Goal: Task Accomplishment & Management: Manage account settings

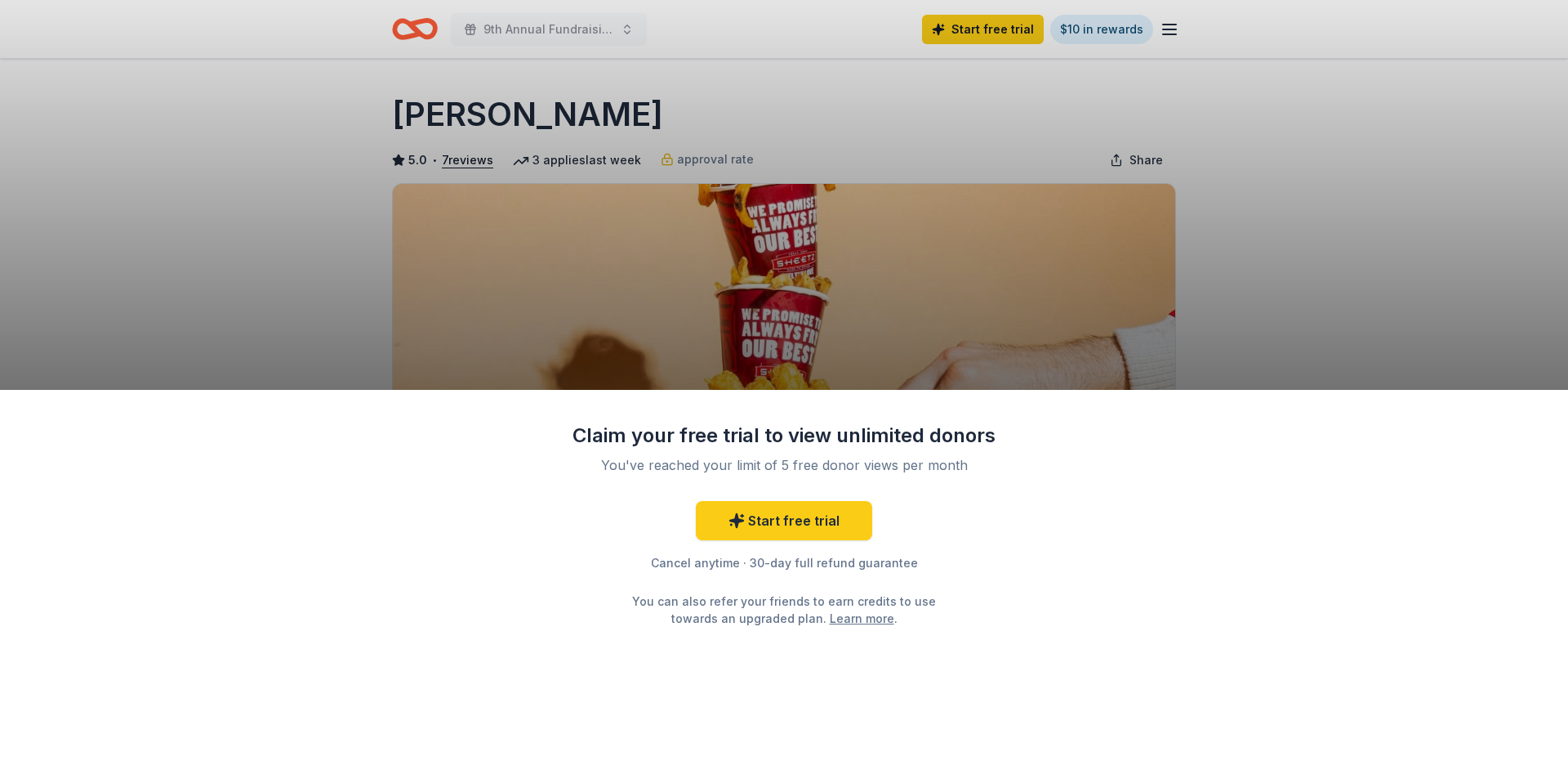
click at [1258, 175] on div "Claim your free trial to view unlimited donors You've reached your limit of 5 f…" at bounding box center [784, 390] width 1568 height 779
click at [946, 27] on div "Claim your free trial to view unlimited donors You've reached your limit of 5 f…" at bounding box center [784, 390] width 1568 height 779
click at [783, 528] on link "Start free trial" at bounding box center [784, 520] width 176 height 39
click at [1259, 251] on div "Claim your free trial to view unlimited donors You've reached your limit of 5 f…" at bounding box center [784, 390] width 1568 height 779
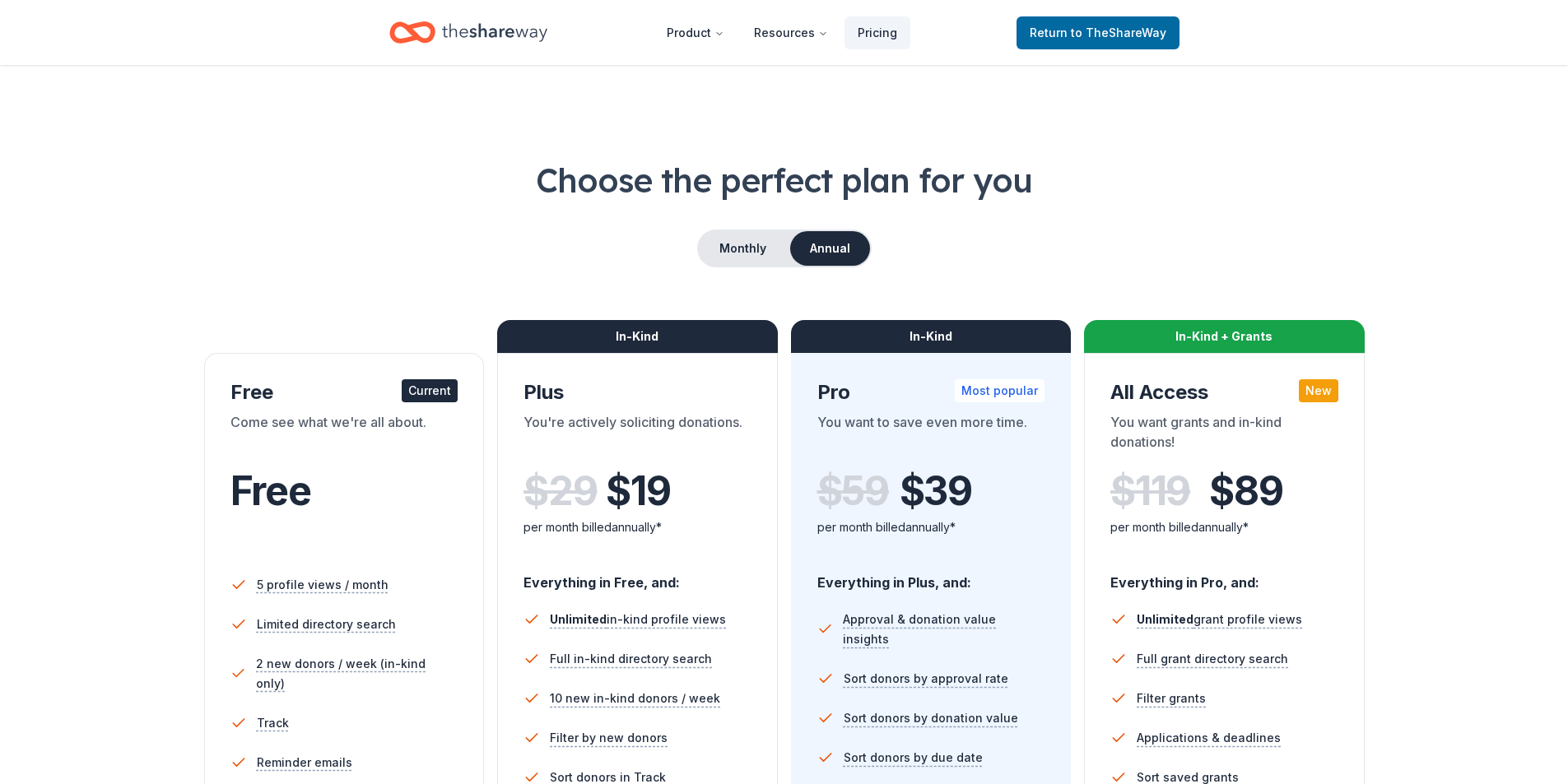
click at [1044, 26] on span "Return to TheShareWay" at bounding box center [1097, 33] width 136 height 20
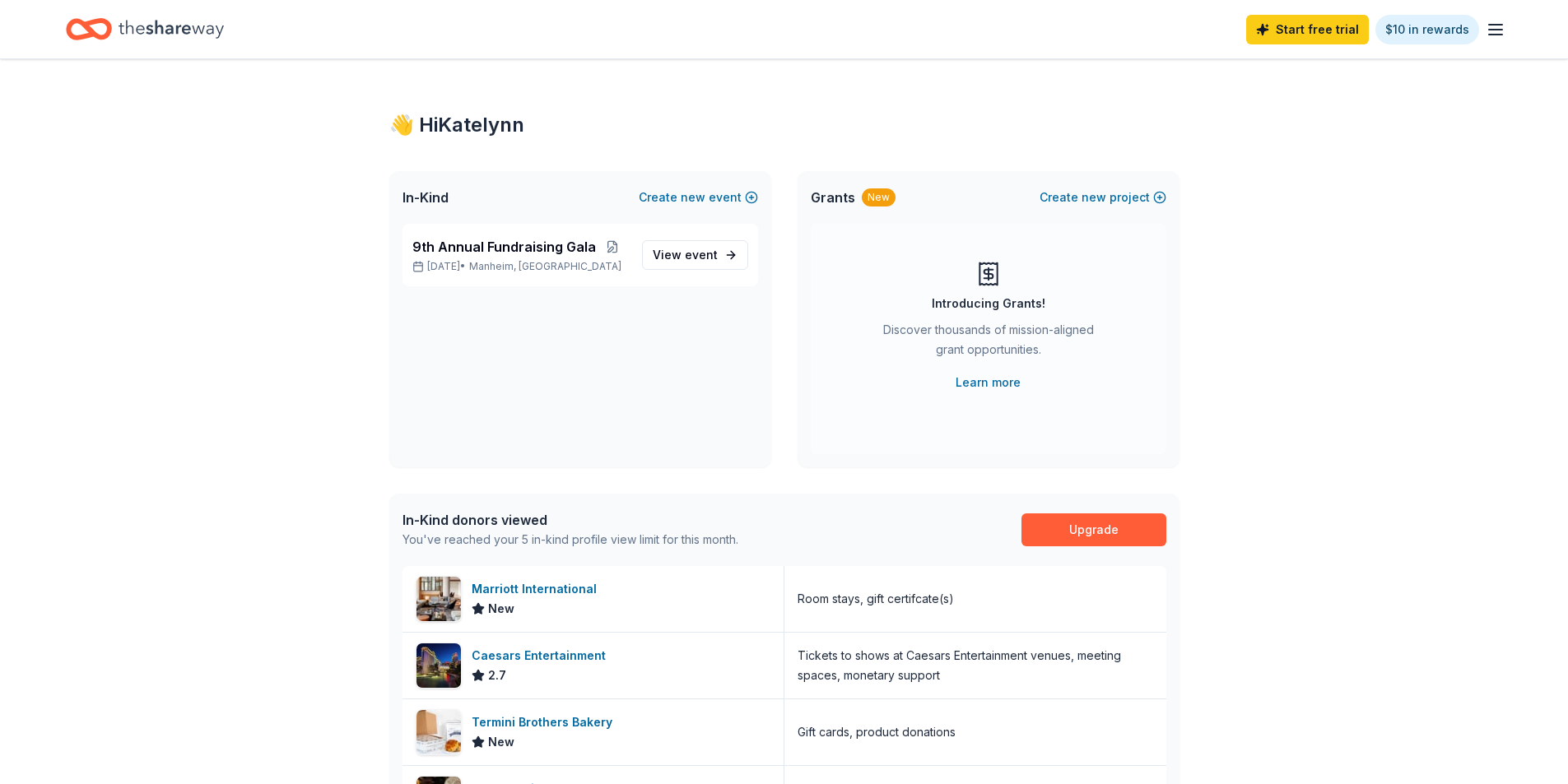
click at [194, 368] on div "👋 Hi [PERSON_NAME] In-Kind Create new event 9th Annual Fundraising Gala [DATE] …" at bounding box center [784, 637] width 1568 height 1155
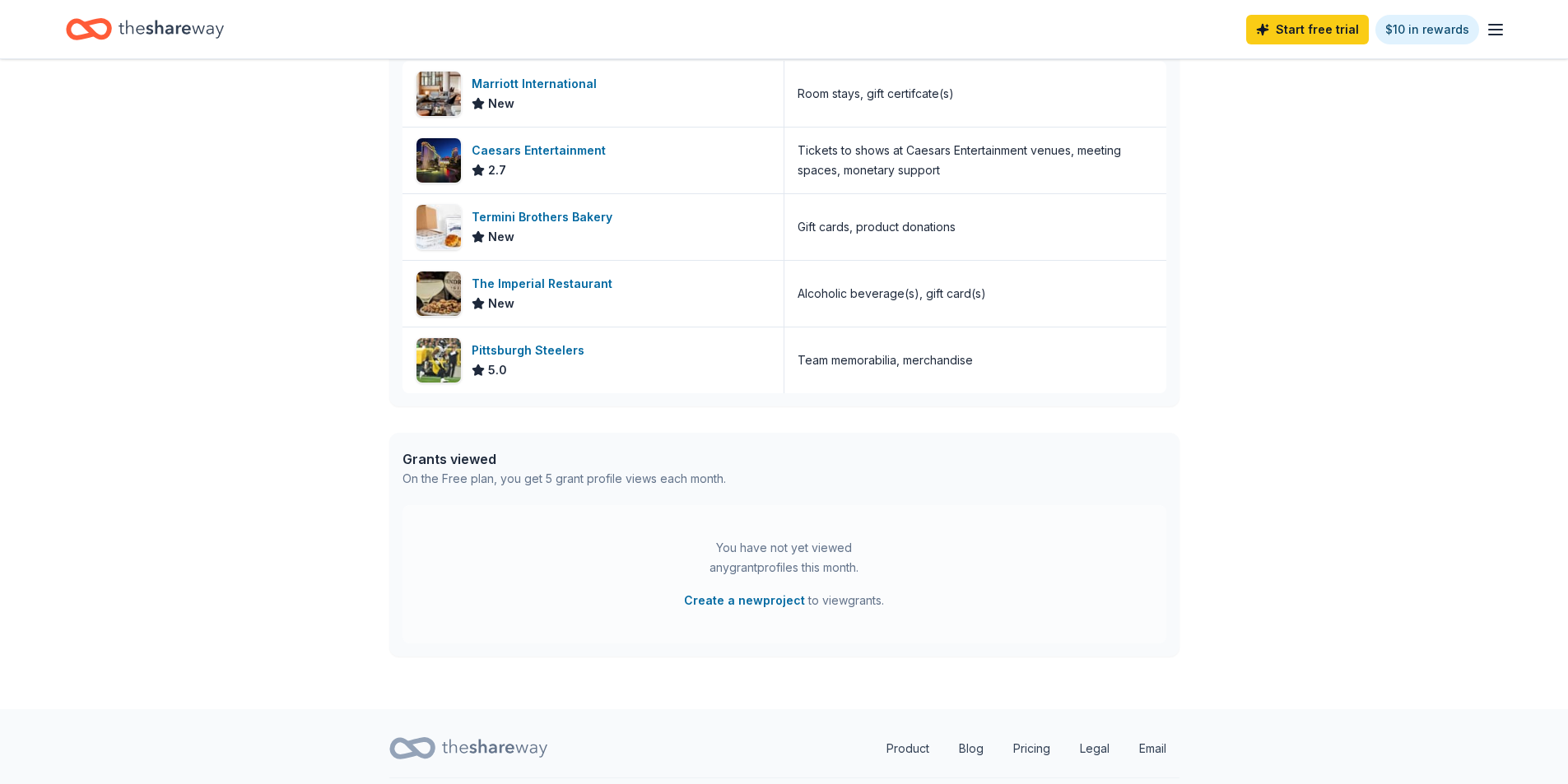
scroll to position [548, 0]
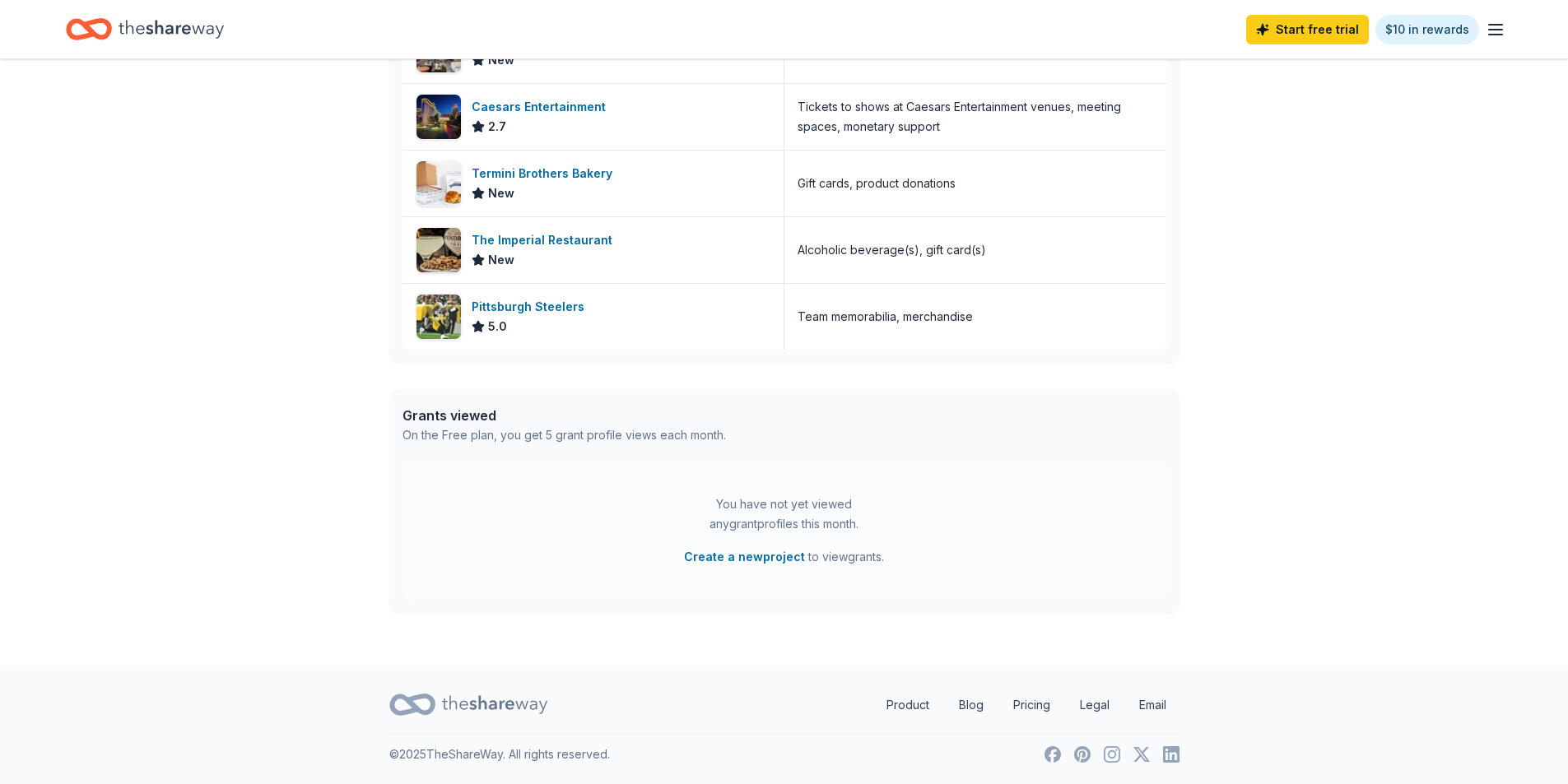
click at [1288, 336] on div "👋 Hi [PERSON_NAME] In-Kind Create new event 9th Annual Fundraising Gala [DATE] …" at bounding box center [784, 88] width 1568 height 1155
click at [1489, 21] on icon "button" at bounding box center [1496, 30] width 20 height 20
click at [1275, 274] on button "Logout" at bounding box center [1294, 274] width 44 height 20
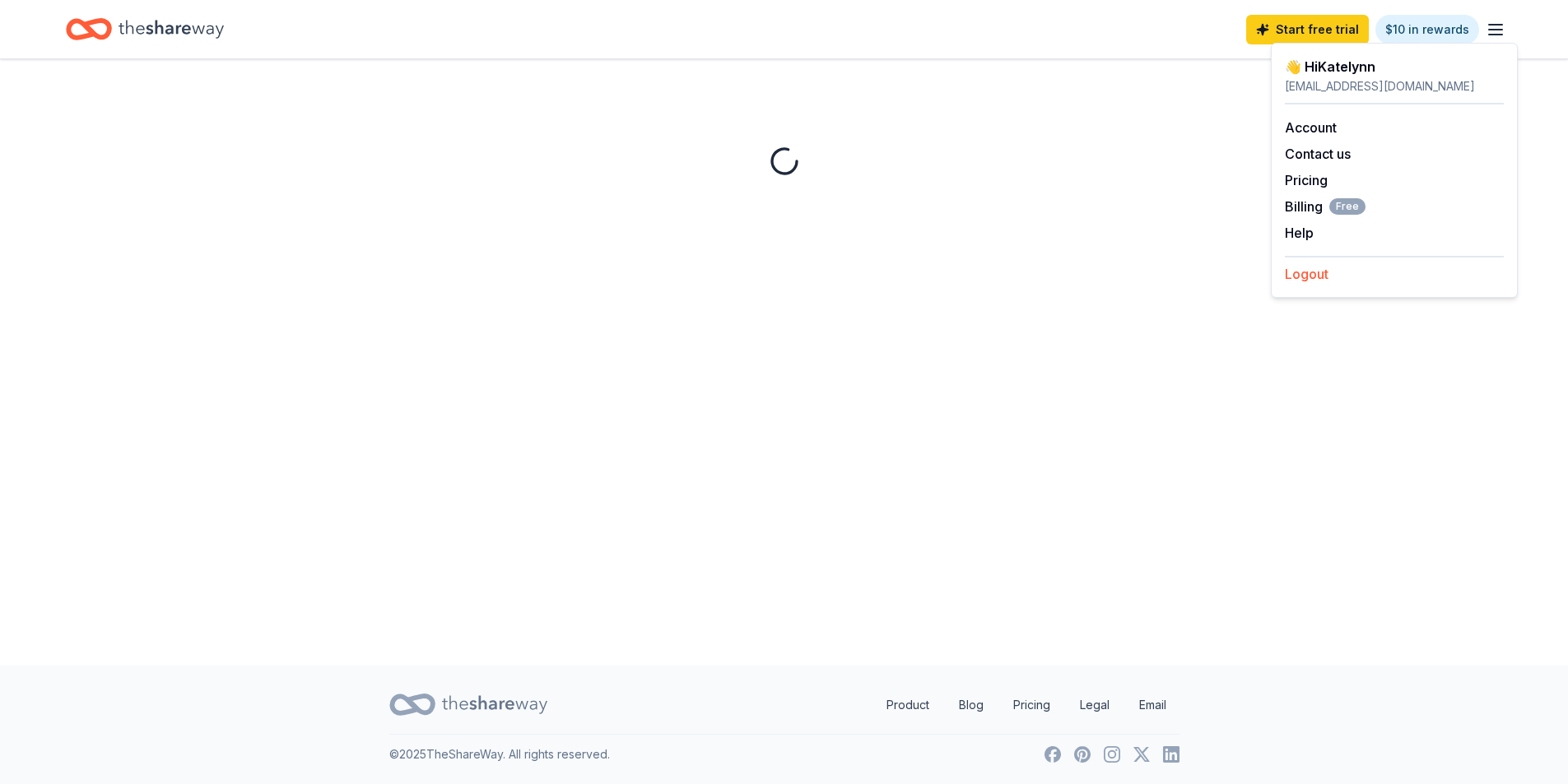
scroll to position [0, 0]
